Goal: Navigation & Orientation: Find specific page/section

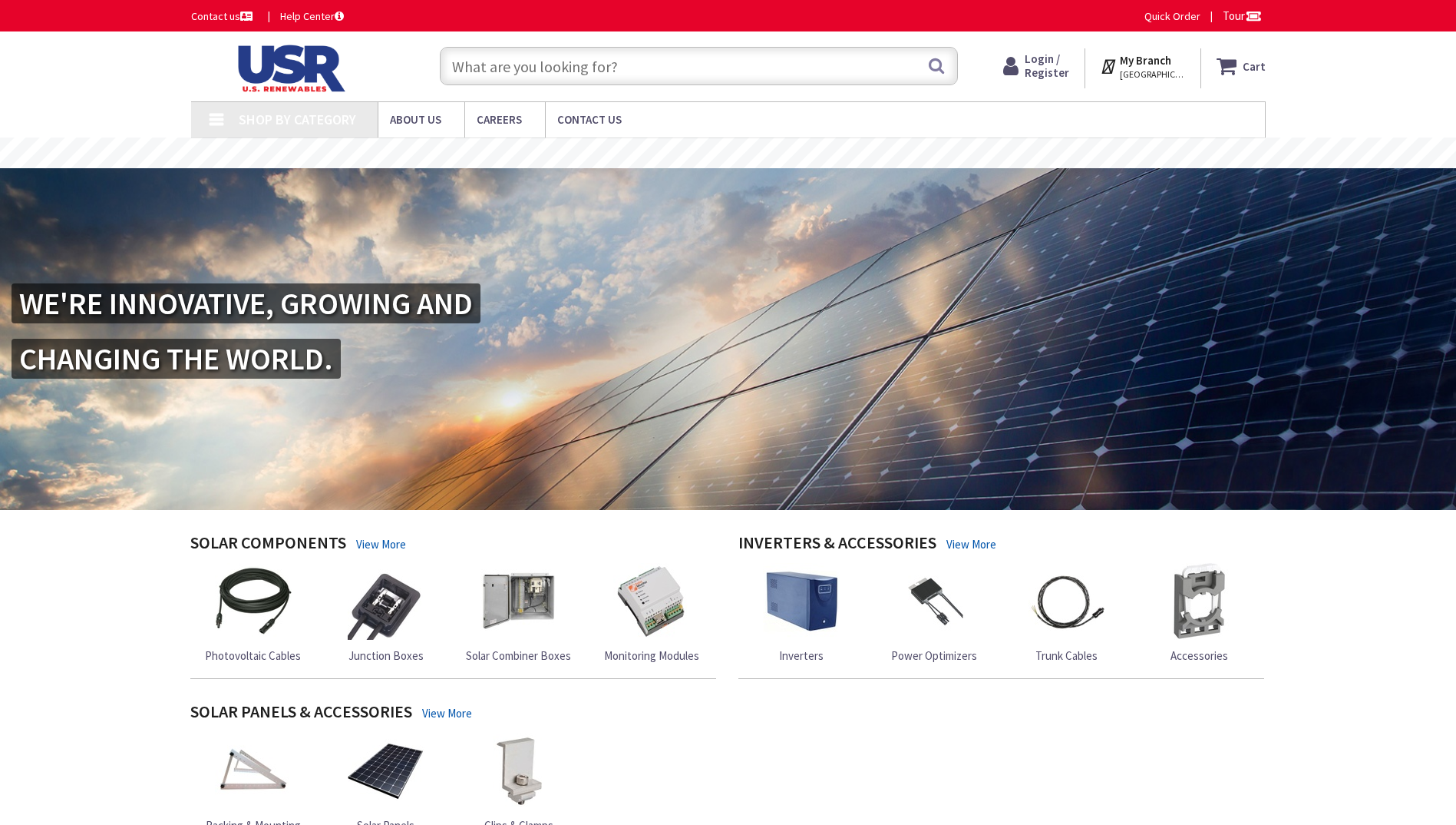
type input "Taylorville Cty Recreation Dir, [STREET_ADDRESS]"
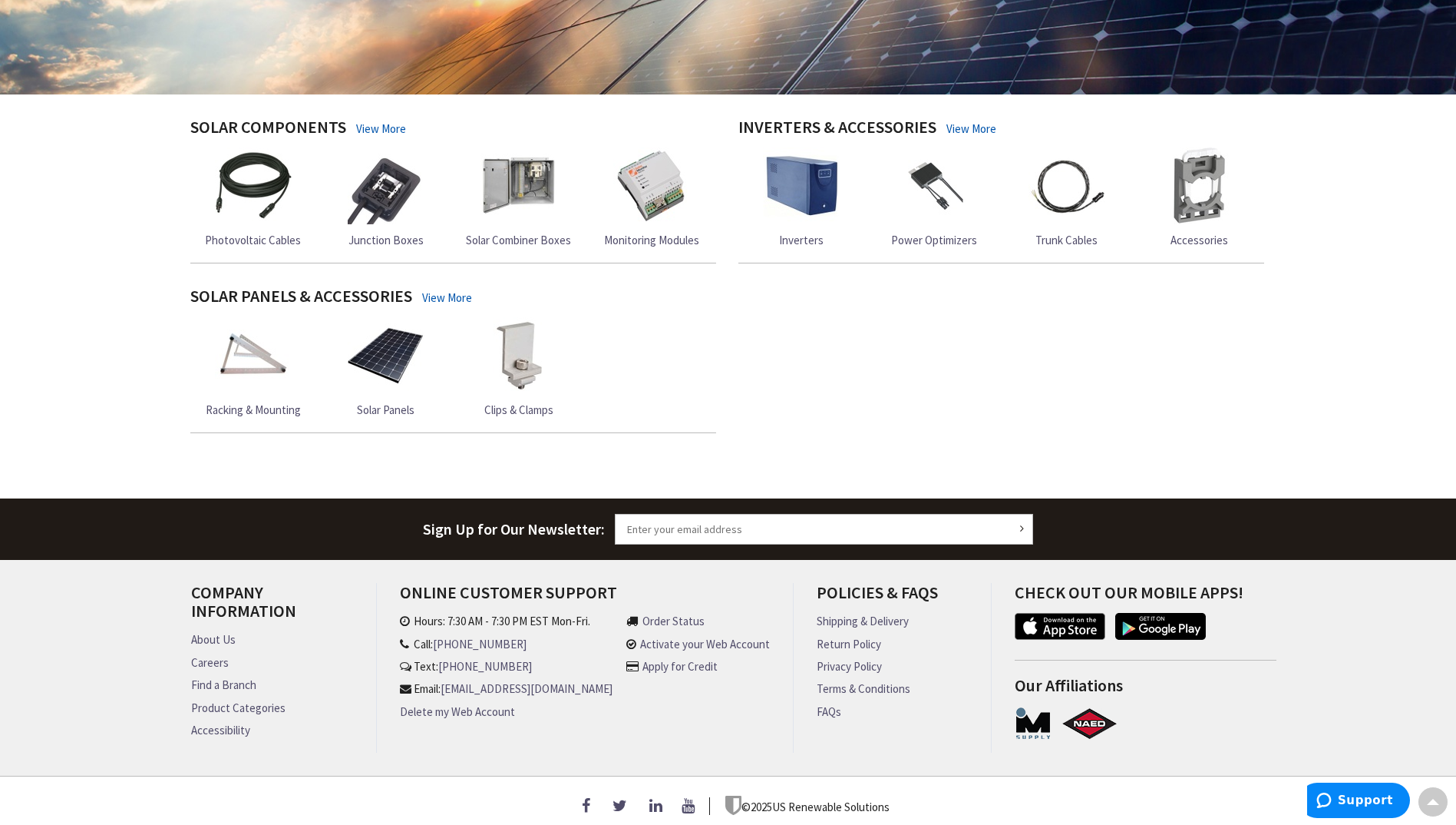
scroll to position [431, 0]
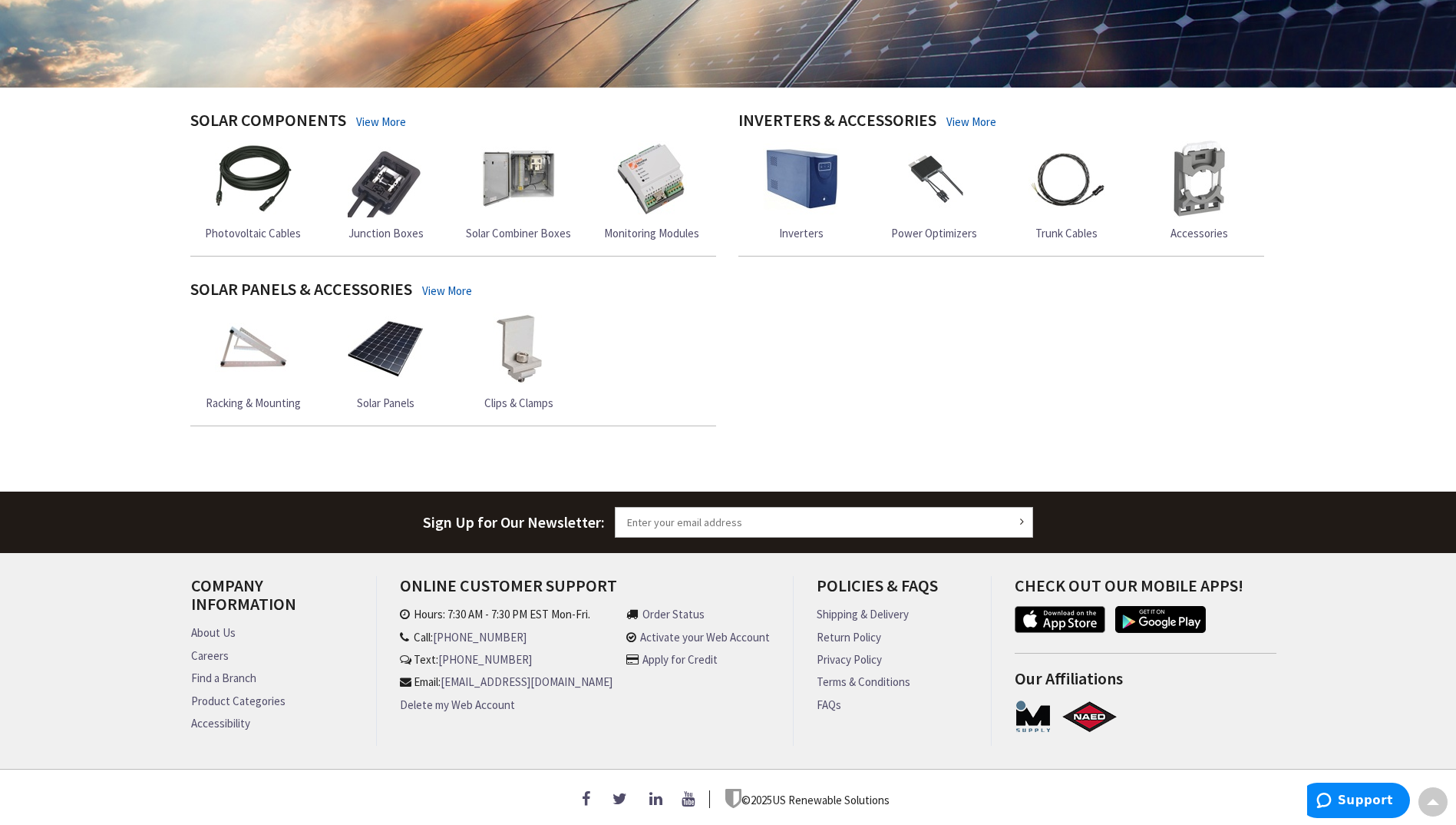
click at [229, 670] on link "Find a Branch" at bounding box center [224, 678] width 65 height 16
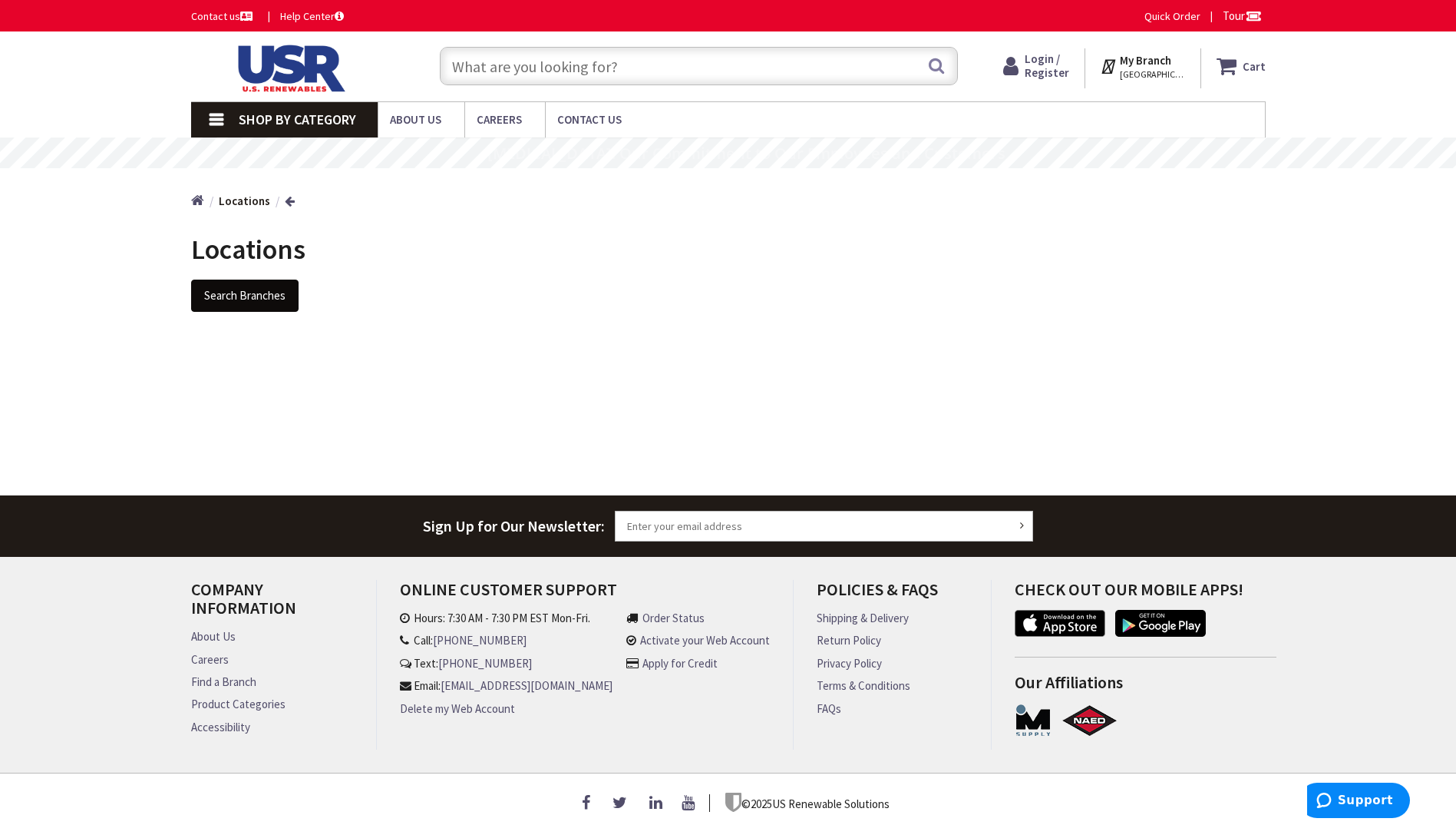
click at [242, 293] on button "Search Branches" at bounding box center [245, 295] width 108 height 32
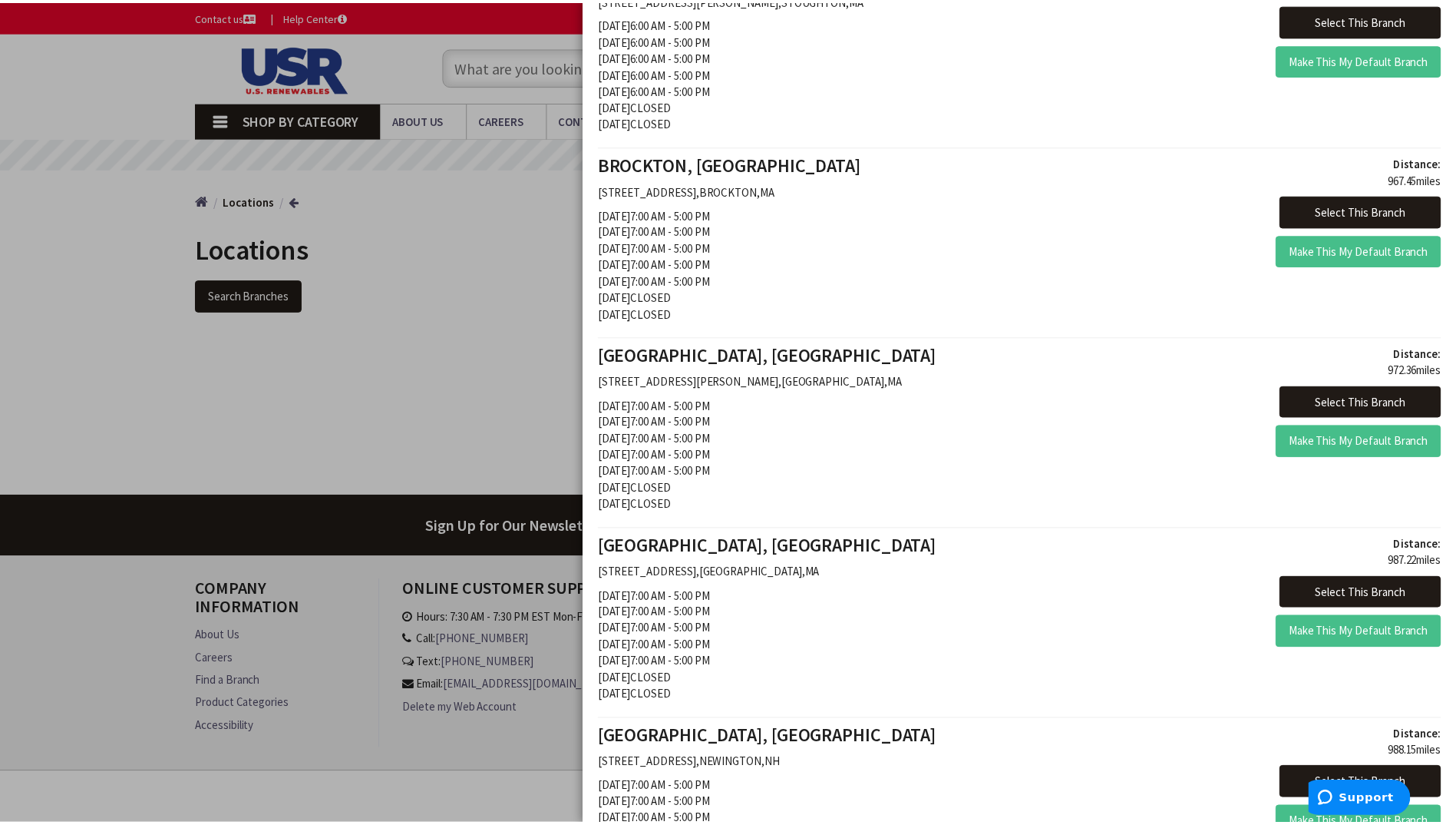
scroll to position [2368, 0]
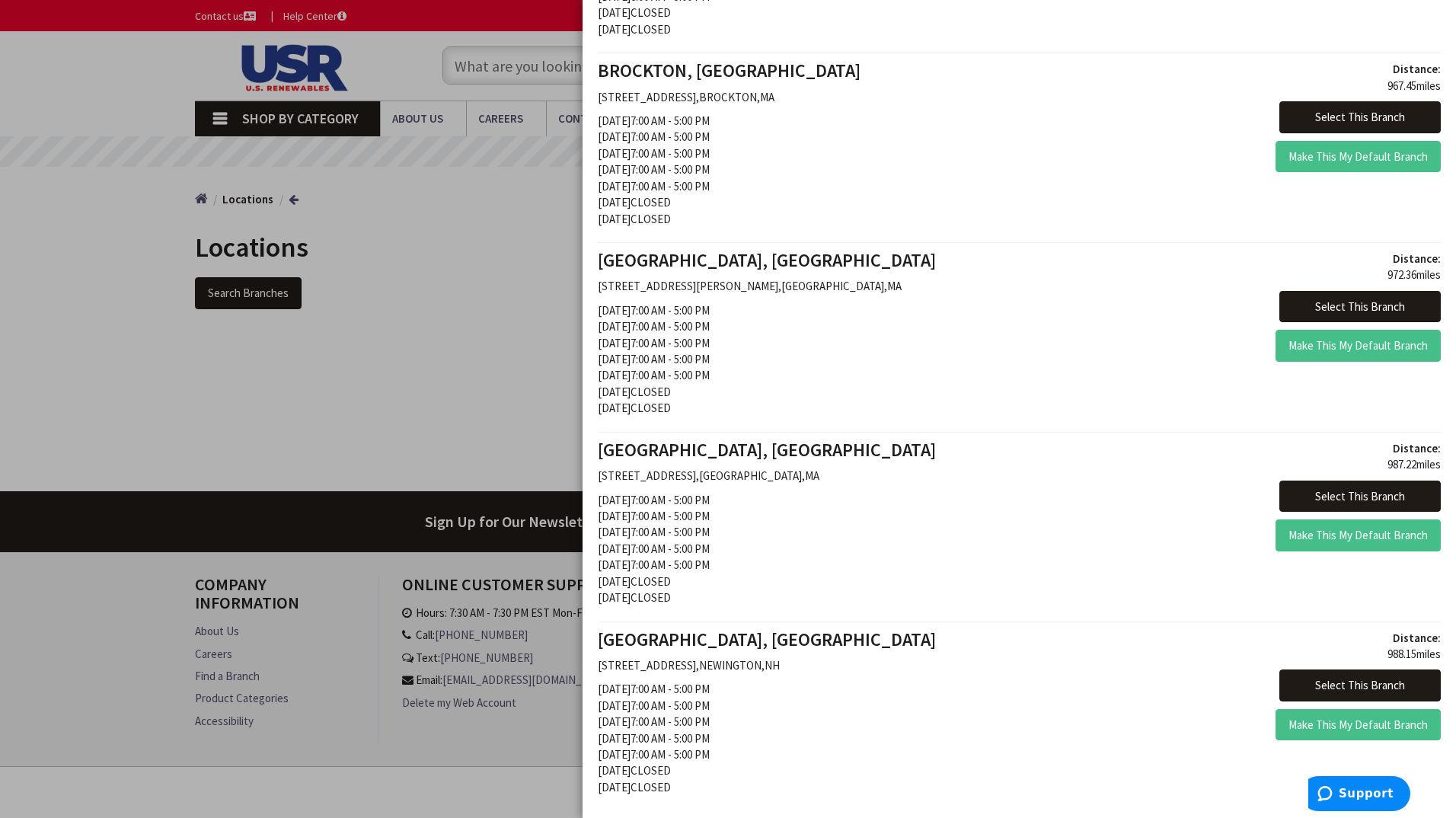
click at [443, 236] on div at bounding box center [728, 409] width 1456 height 818
